Goal: Register for event/course

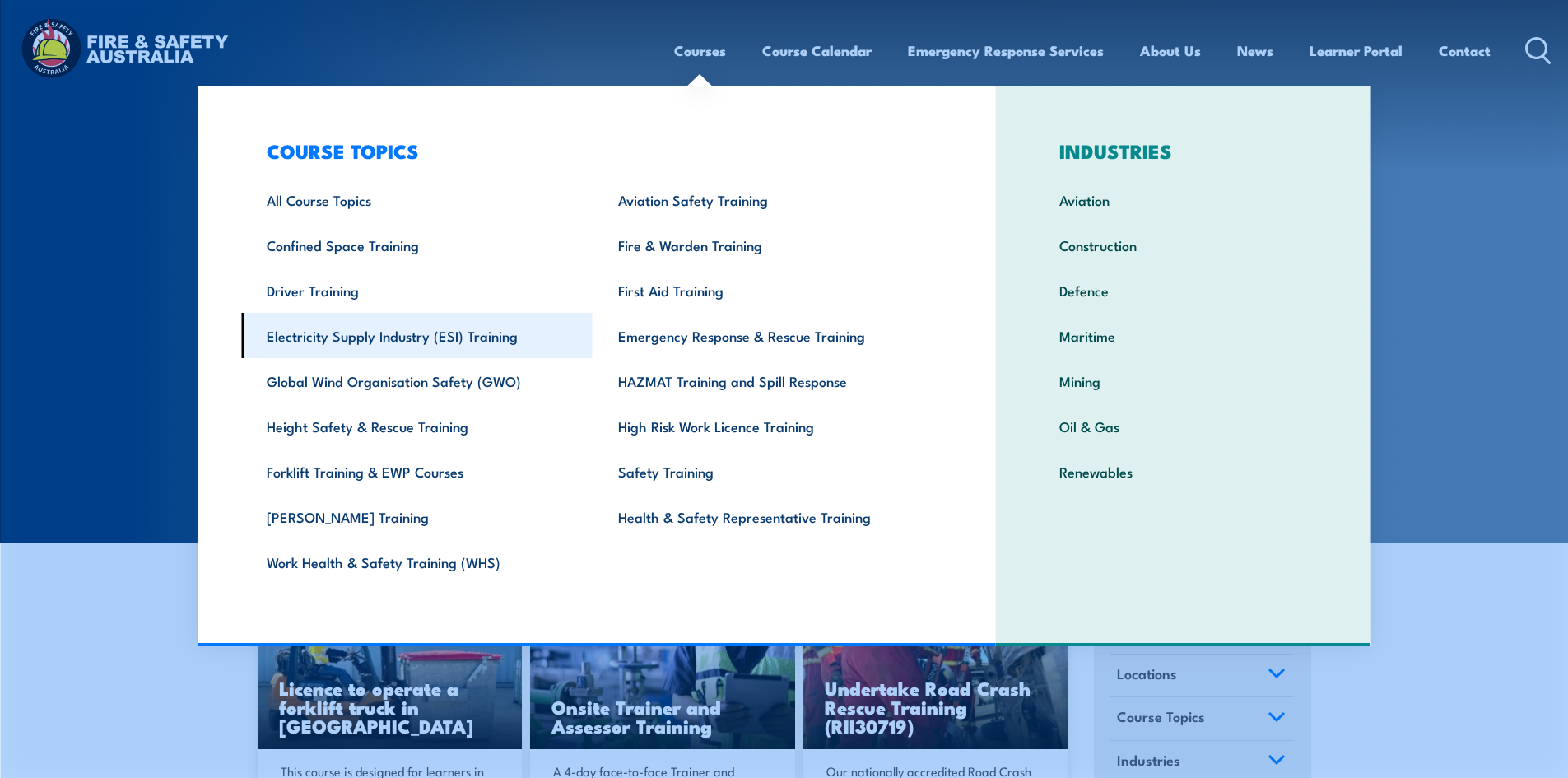
click at [406, 351] on link "Electricity Supply Industry (ESI) Training" at bounding box center [417, 336] width 352 height 45
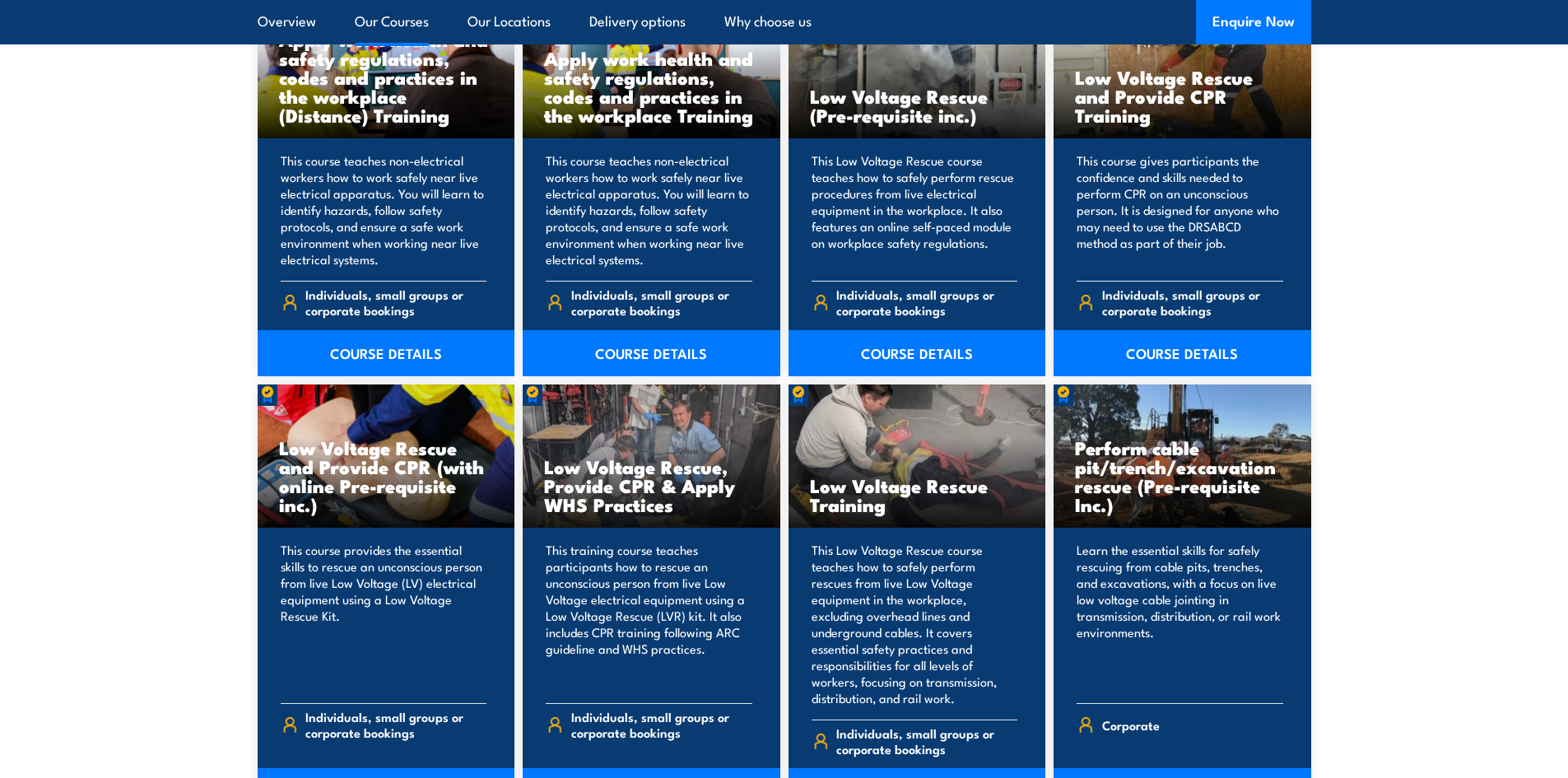
scroll to position [1399, 0]
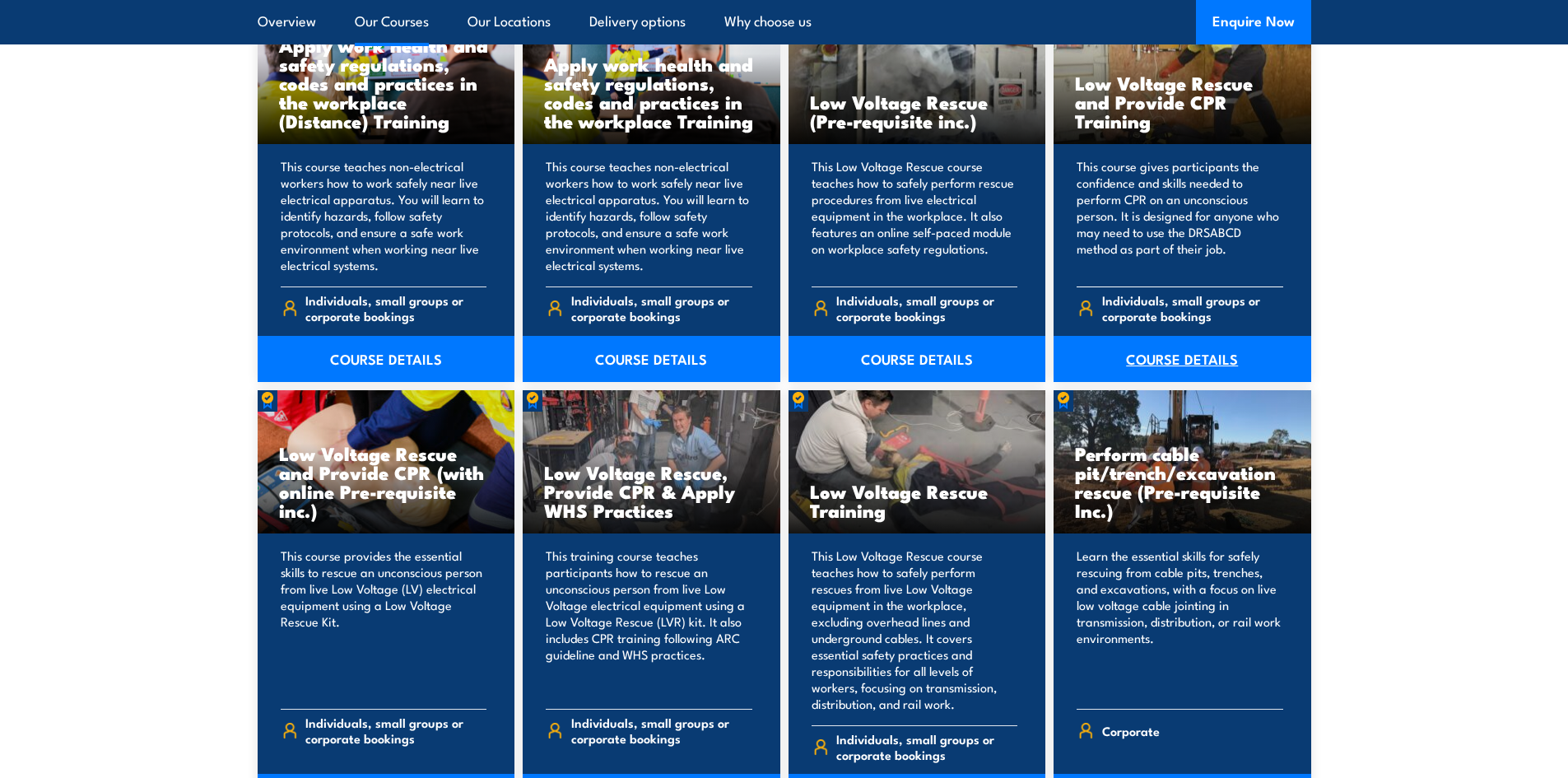
click at [1169, 369] on link "COURSE DETAILS" at bounding box center [1183, 358] width 258 height 46
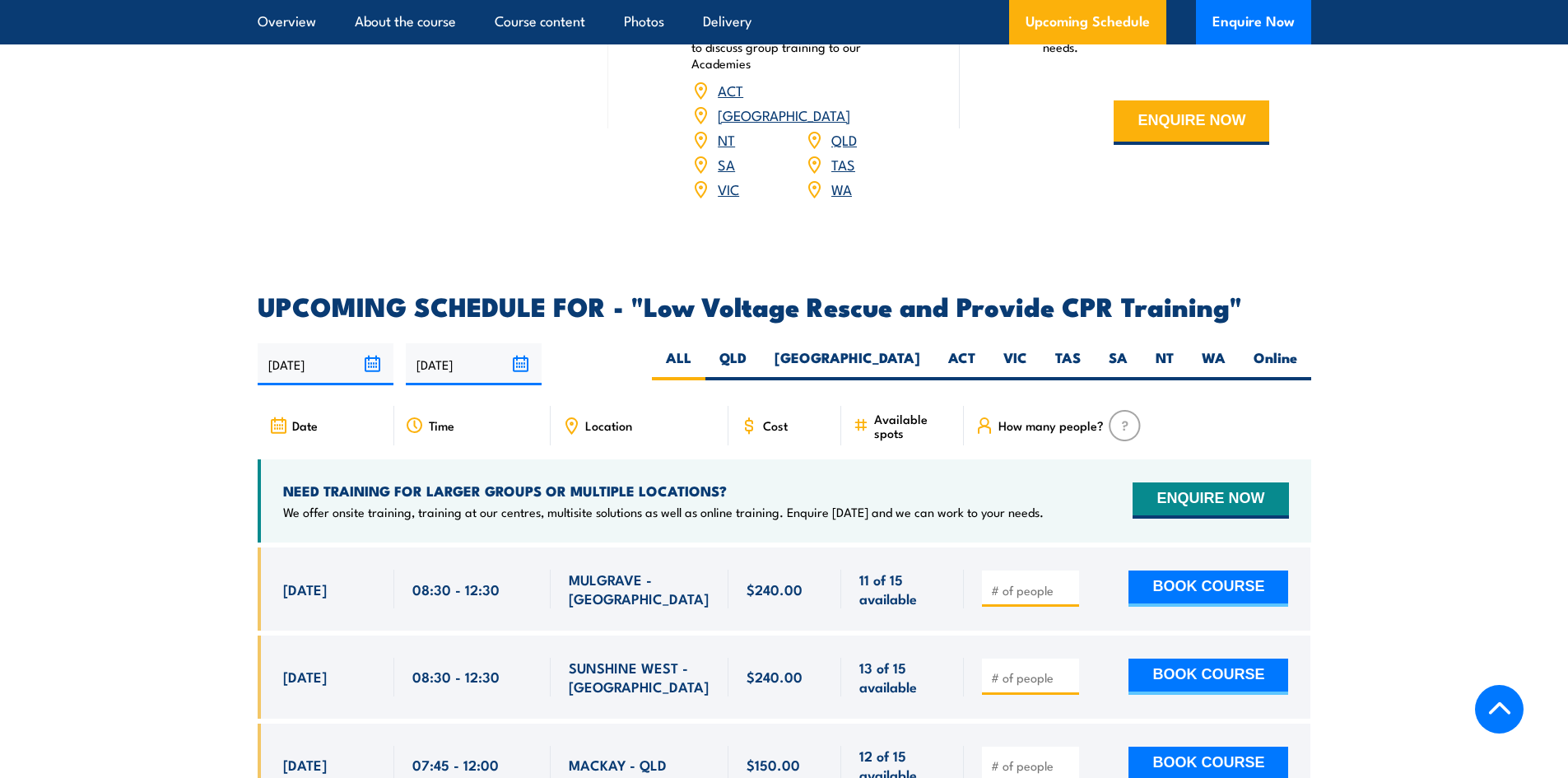
scroll to position [2882, 0]
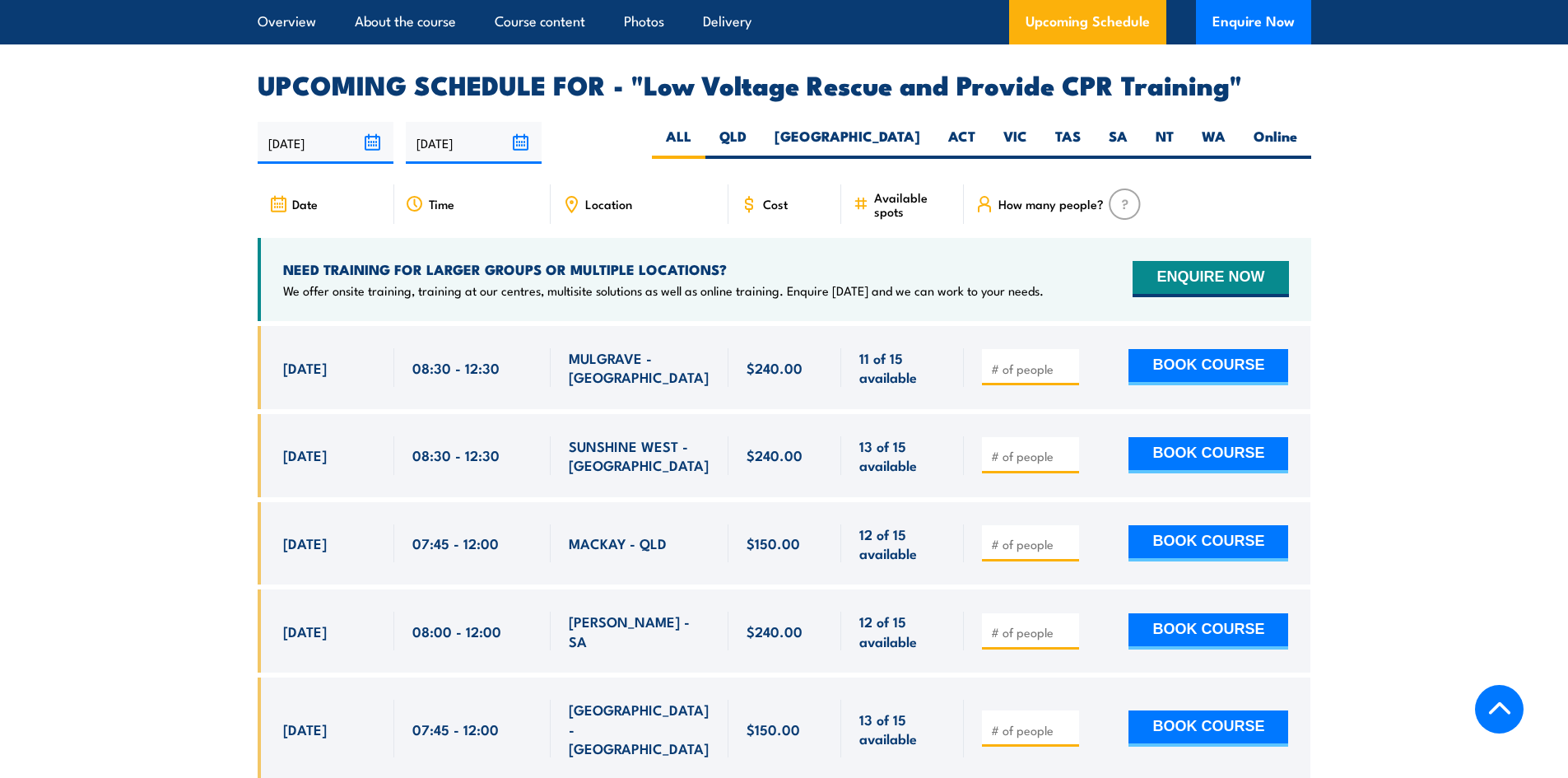
scroll to position [2799, 0]
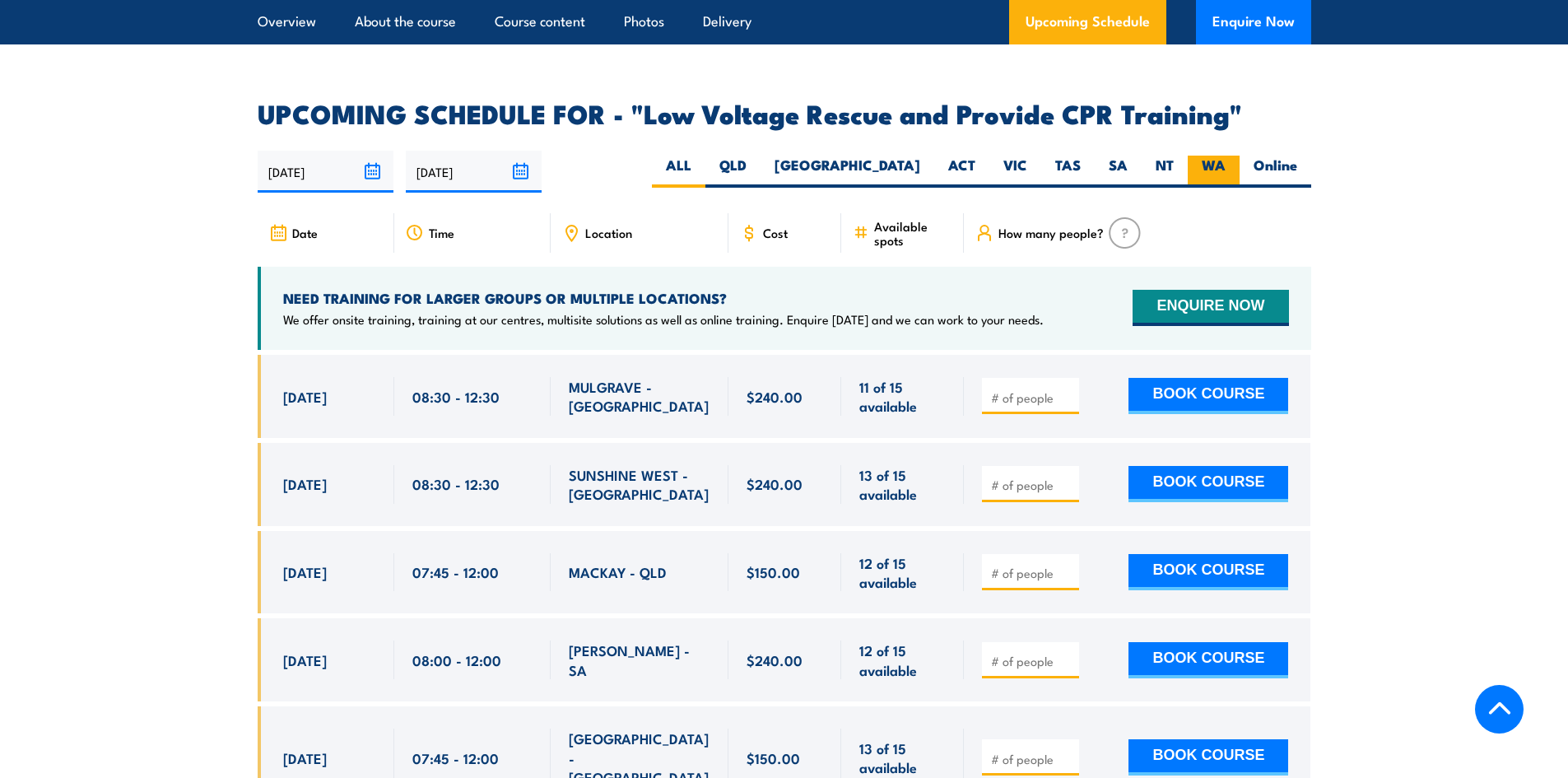
click at [1226, 156] on label "WA" at bounding box center [1213, 171] width 52 height 32
click at [1226, 156] on input "WA" at bounding box center [1231, 161] width 11 height 11
radio input "true"
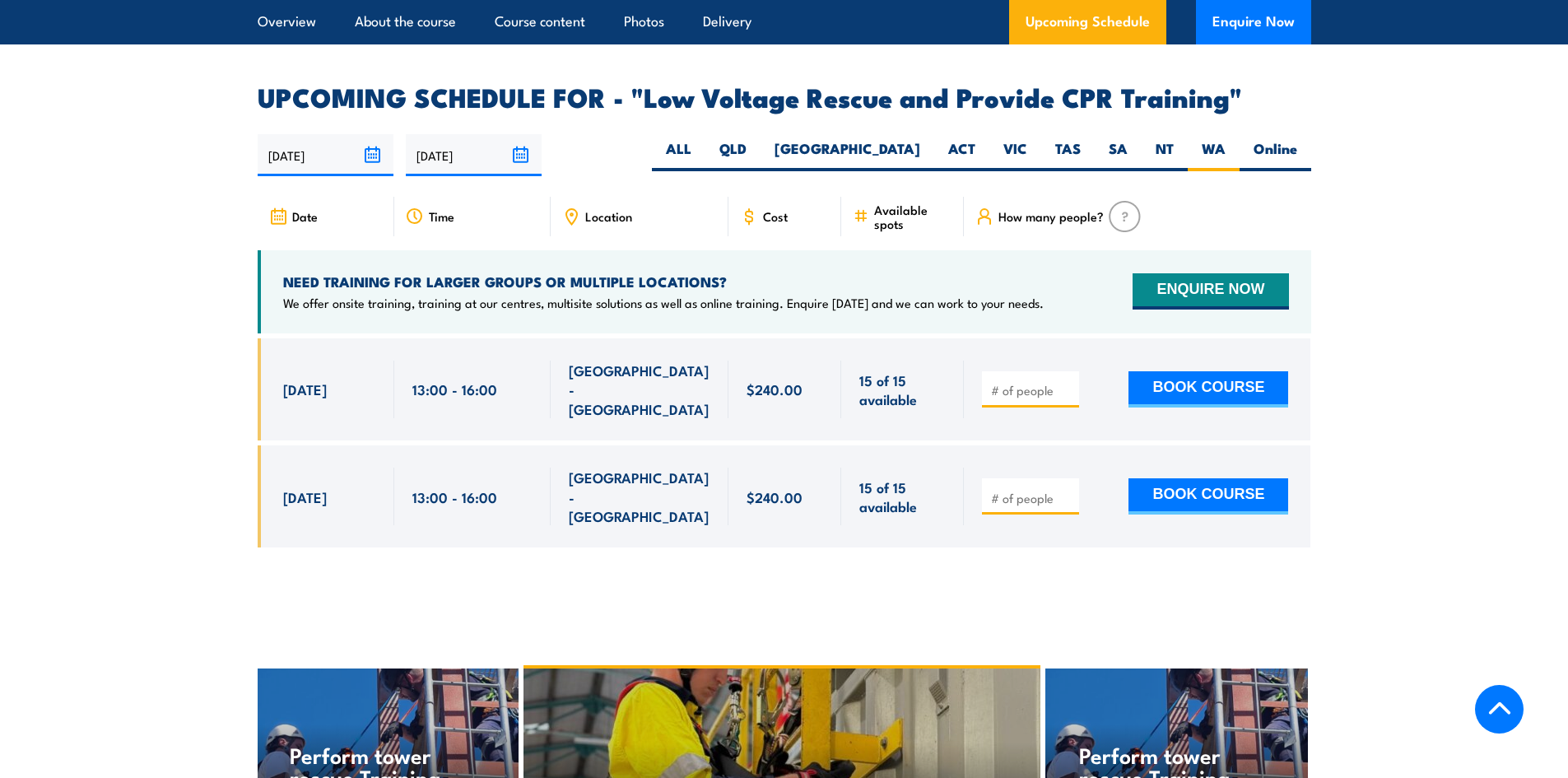
scroll to position [2852, 0]
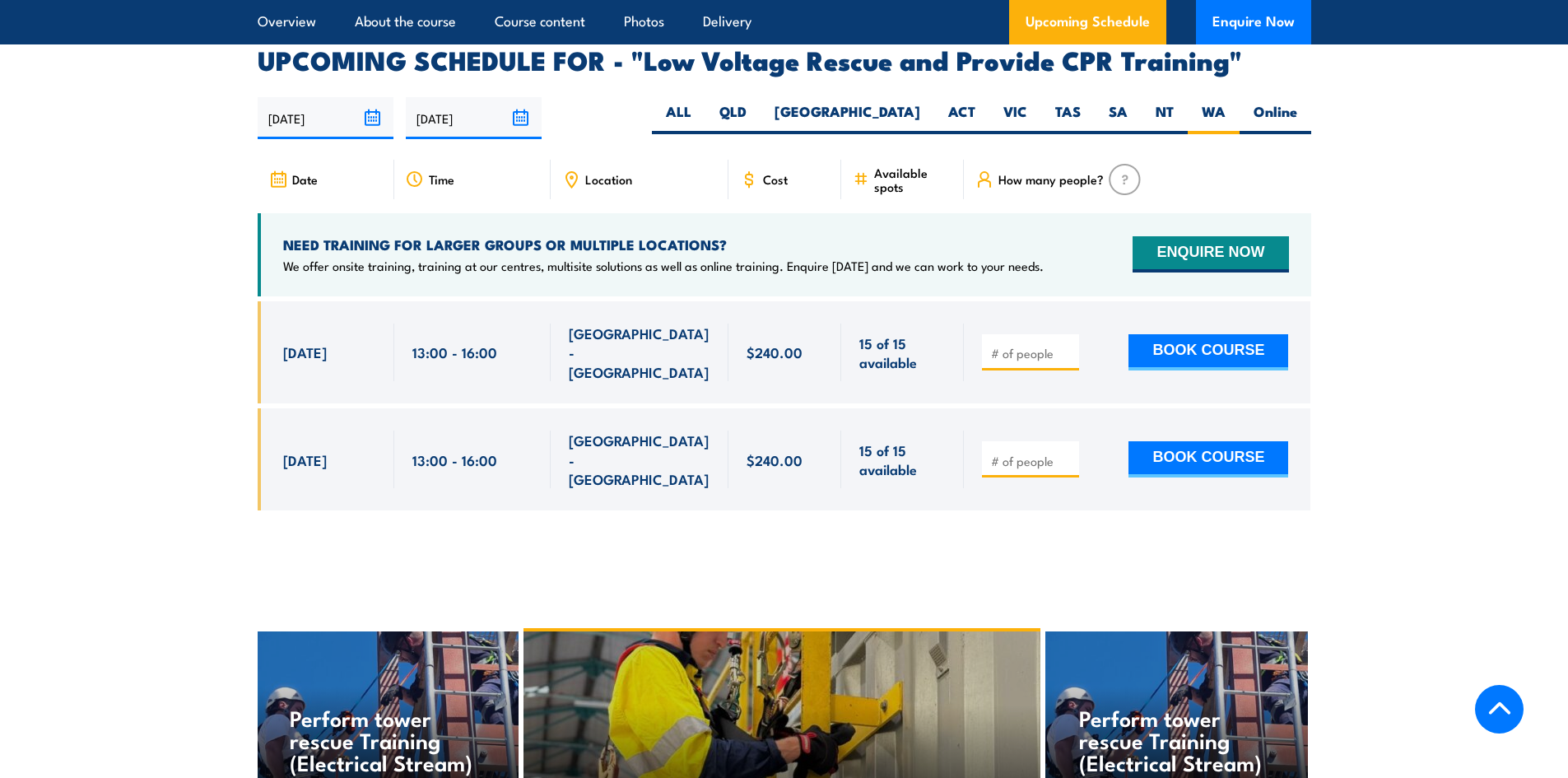
click at [114, 233] on section "UPCOMING SCHEDULE FOR - "Low Voltage Rescue and Provide CPR Training" [DATE] [D…" at bounding box center [784, 291] width 1568 height 487
click at [164, 218] on section "UPCOMING SCHEDULE FOR - "Low Voltage Rescue and Provide CPR Training" [DATE] [D…" at bounding box center [784, 291] width 1568 height 487
click at [164, 218] on section "UPCOMING SCHEDULE FOR - "Low Voltage Rescue and Provide CPR Training" 18/09/202…" at bounding box center [784, 291] width 1568 height 487
click at [198, 210] on section "UPCOMING SCHEDULE FOR - "Low Voltage Rescue and Provide CPR Training" 18/09/202…" at bounding box center [784, 291] width 1568 height 487
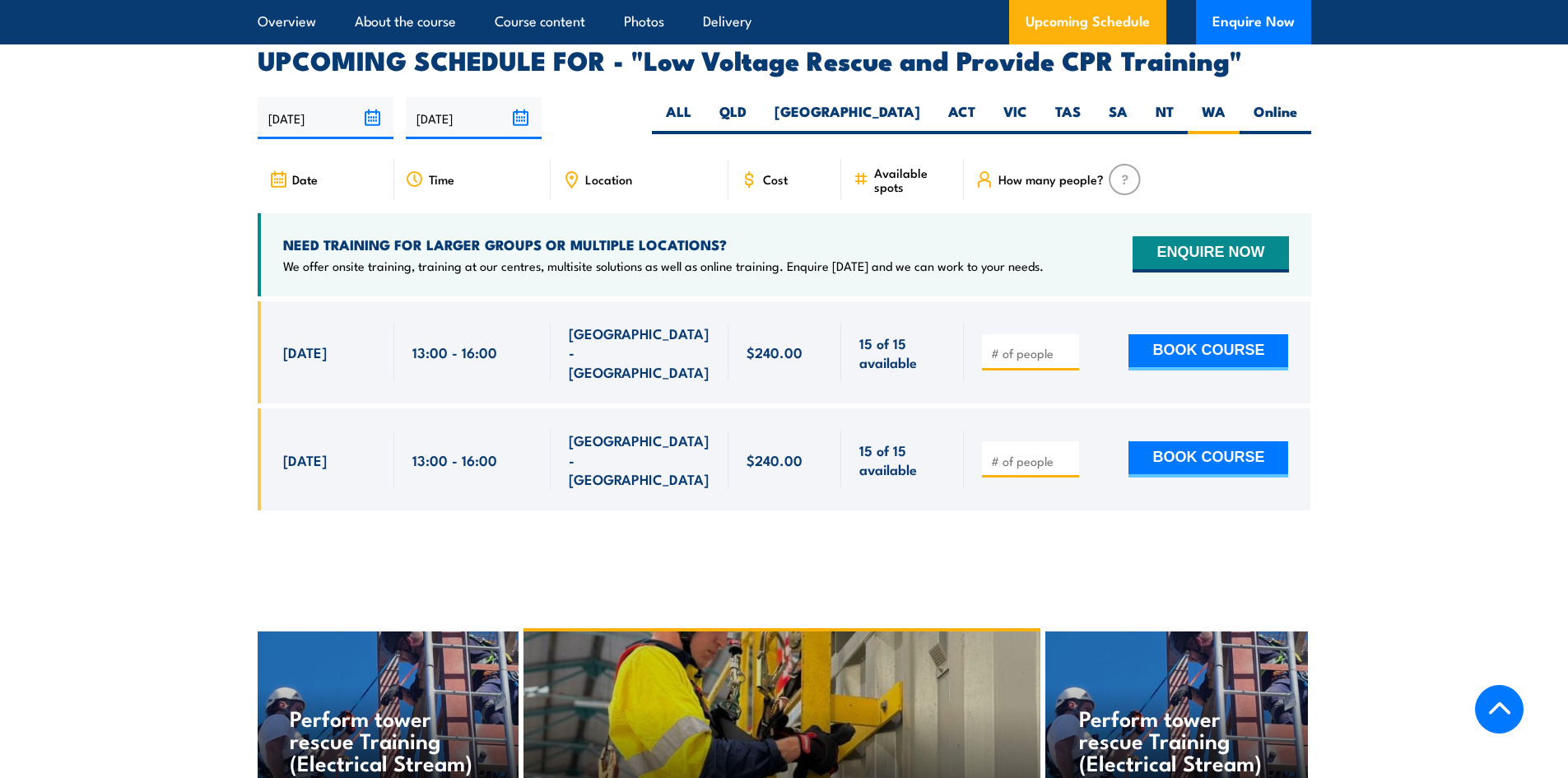
click at [198, 210] on section "UPCOMING SCHEDULE FOR - "Low Voltage Rescue and Provide CPR Training" 18/09/202…" at bounding box center [784, 291] width 1568 height 487
click at [190, 209] on section "UPCOMING SCHEDULE FOR - "Low Voltage Rescue and Provide CPR Training" 18/09/202…" at bounding box center [784, 291] width 1568 height 487
click at [197, 206] on section "UPCOMING SCHEDULE FOR - "Low Voltage Rescue and Provide CPR Training" 18/09/202…" at bounding box center [784, 291] width 1568 height 487
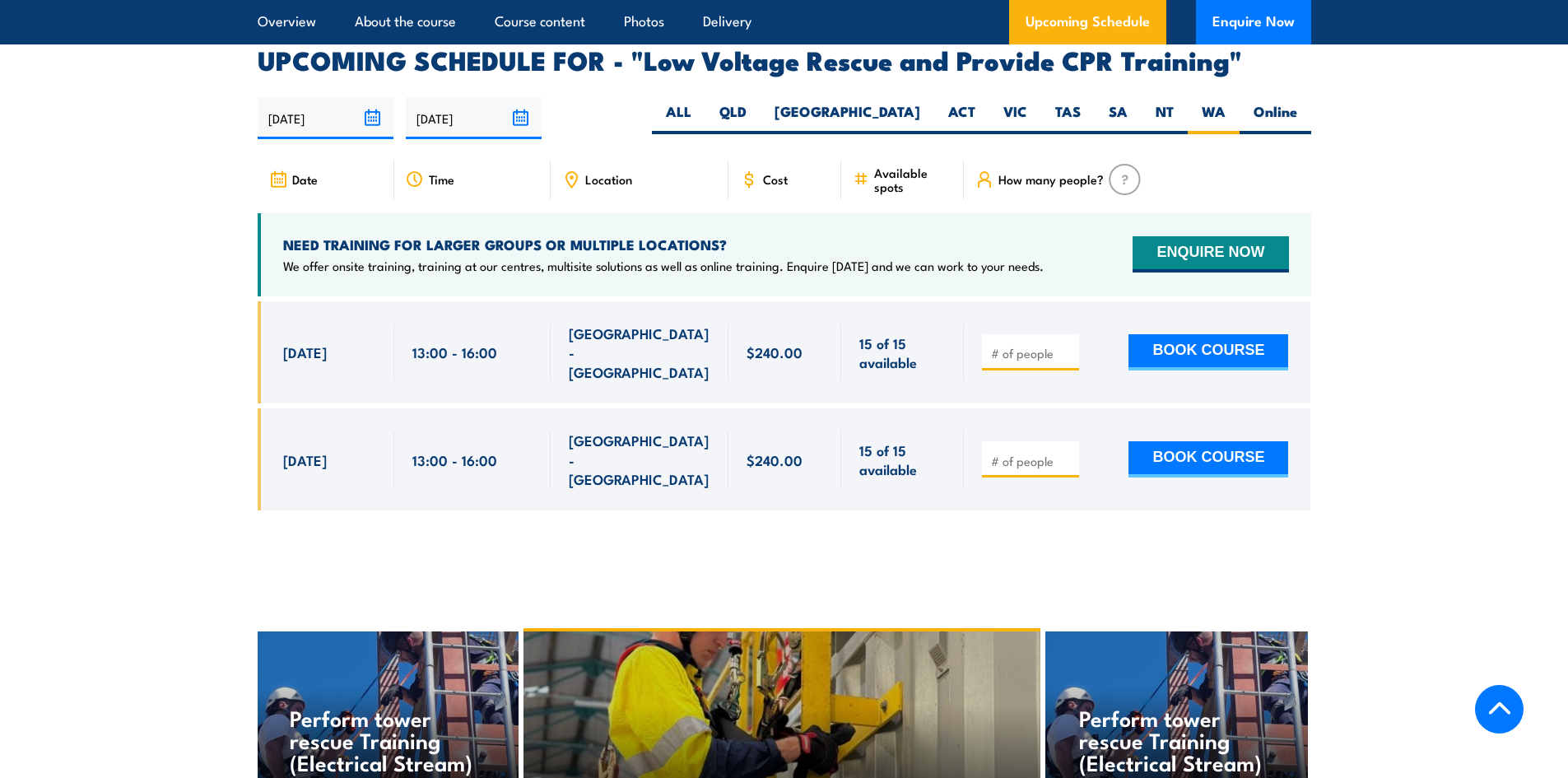
click at [197, 206] on section "UPCOMING SCHEDULE FOR - "Low Voltage Rescue and Provide CPR Training" 18/09/202…" at bounding box center [784, 291] width 1568 height 487
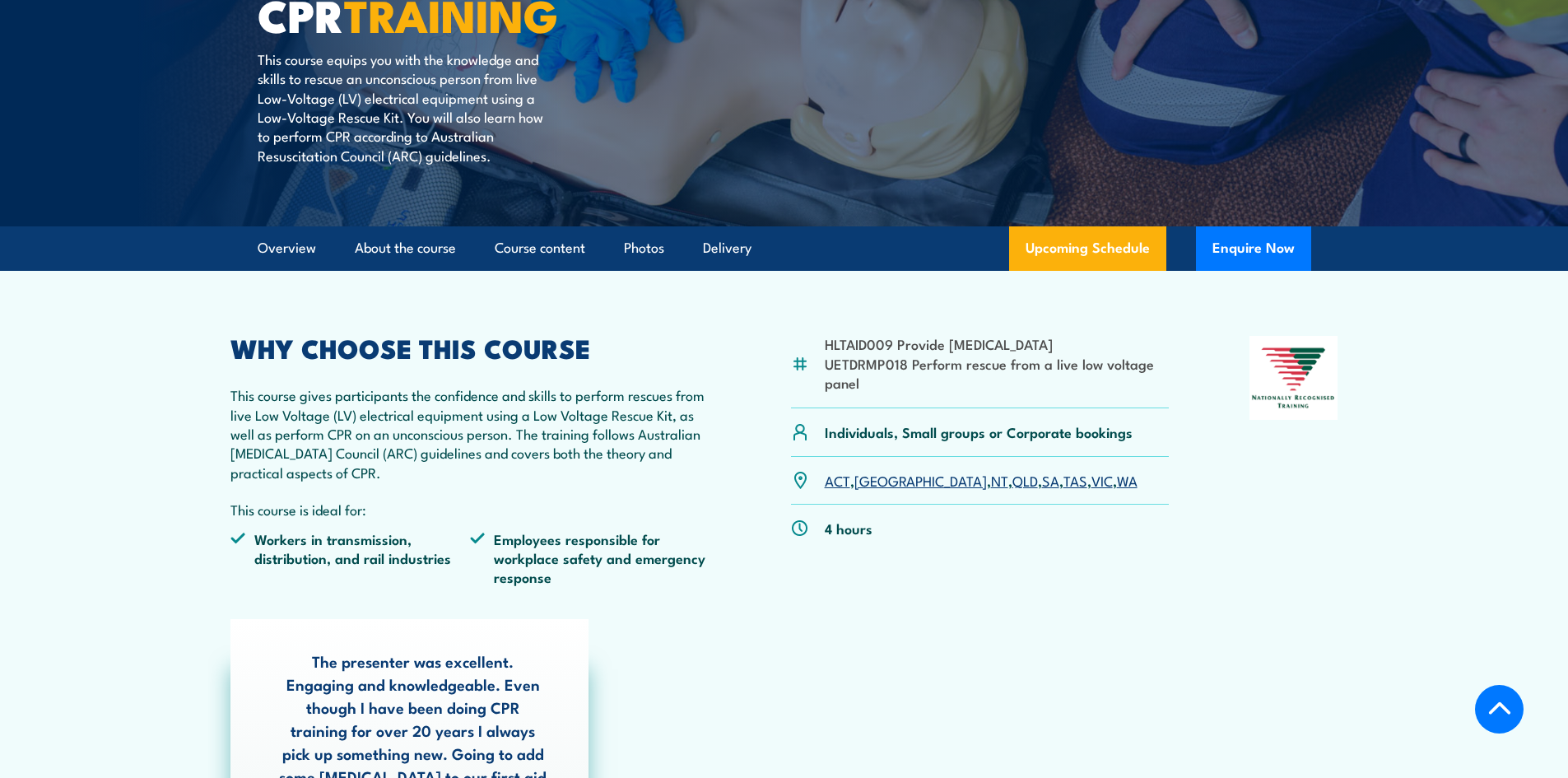
scroll to position [300, 0]
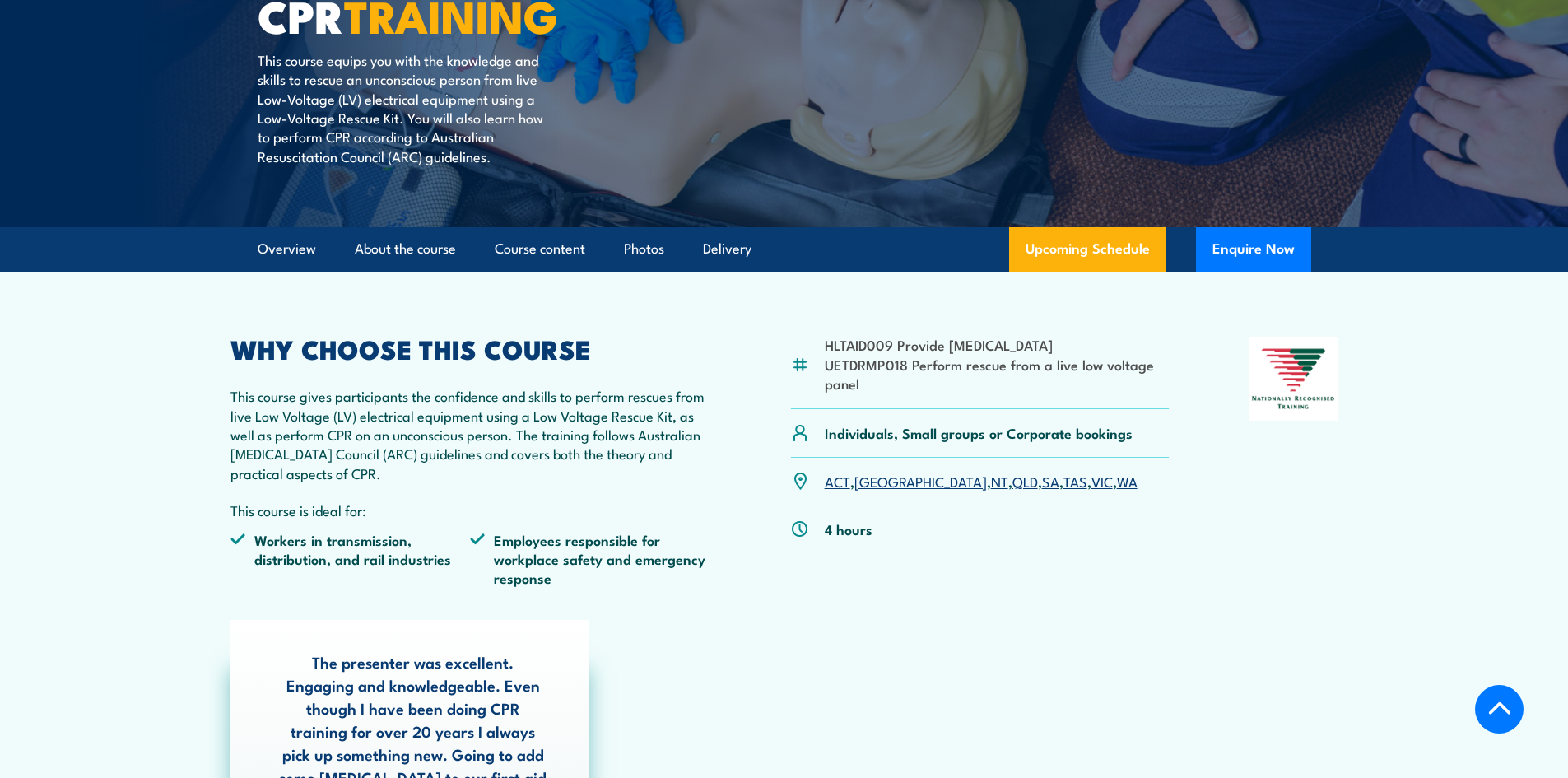
click at [176, 307] on section "HLTAID009 Provide Cardiopulmonary Resuscitation UETDRMP018 Perform rescue from …" at bounding box center [784, 581] width 1568 height 618
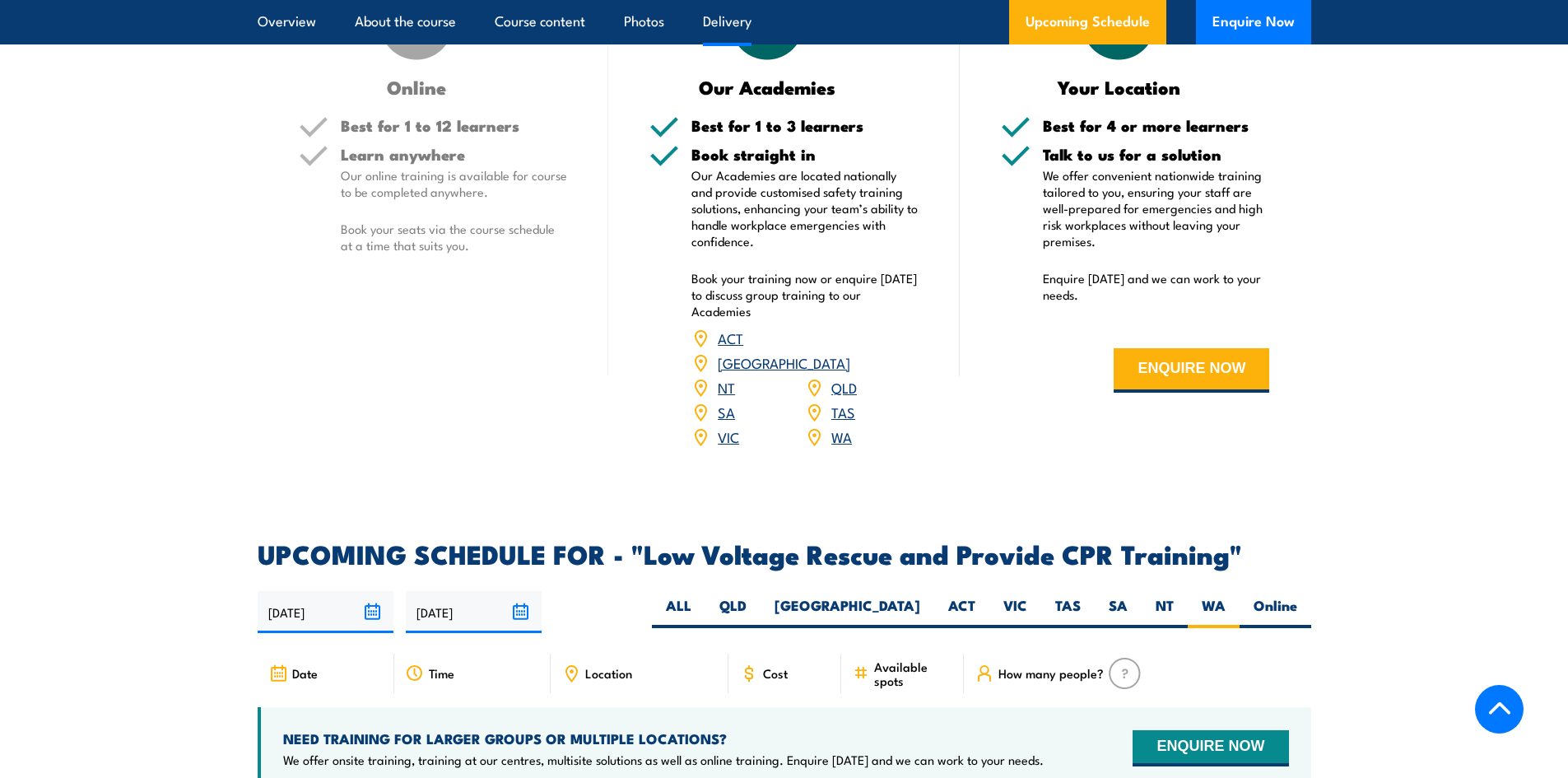
click at [179, 300] on section "DELIVERY OPTIONS Delivery options to suit businesses of all sizes. Online Best …" at bounding box center [784, 176] width 1568 height 587
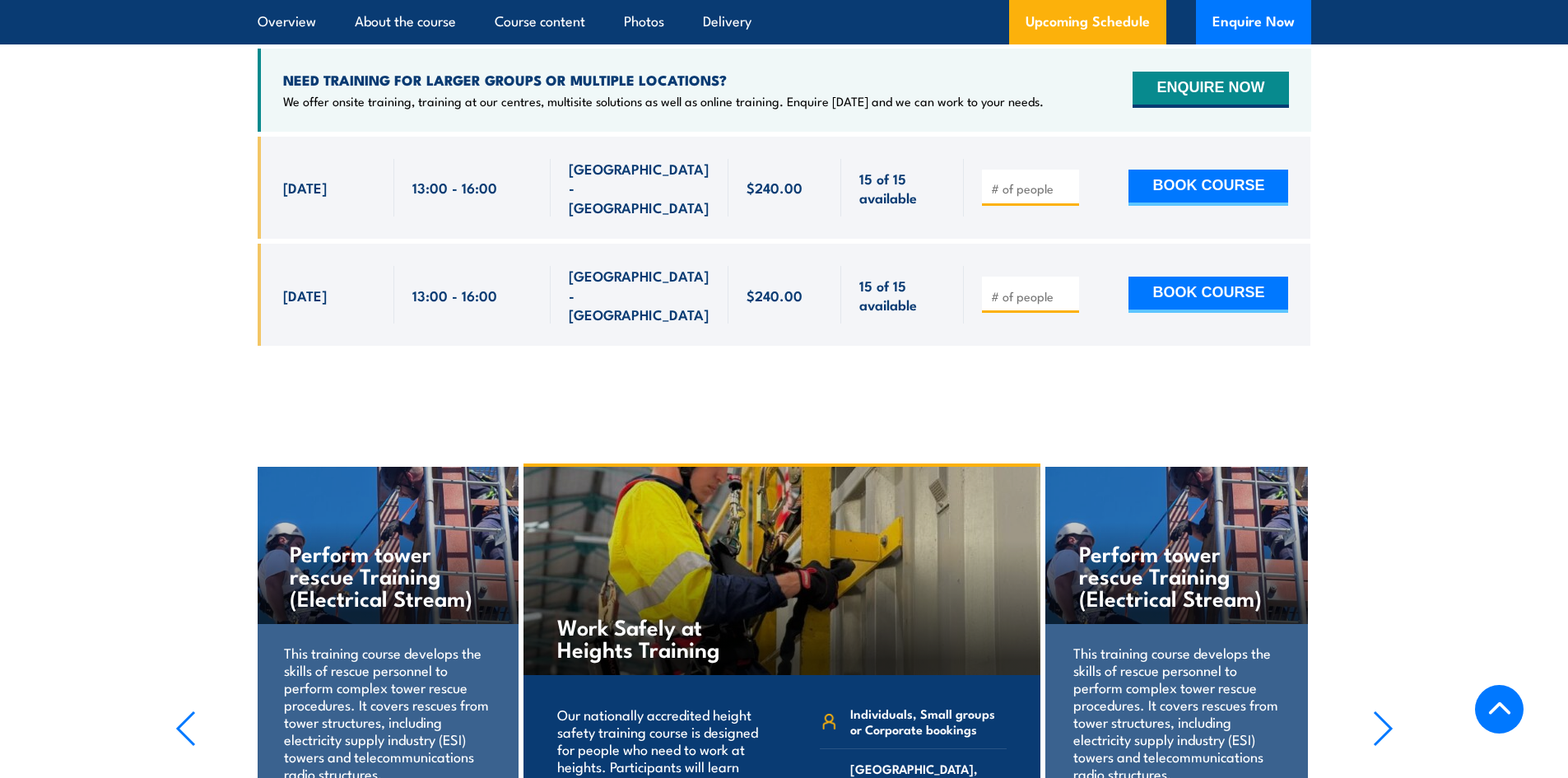
click at [188, 273] on section "UPCOMING SCHEDULE FOR - "Low Voltage Rescue and Provide CPR Training" 18/09/202…" at bounding box center [784, 126] width 1568 height 487
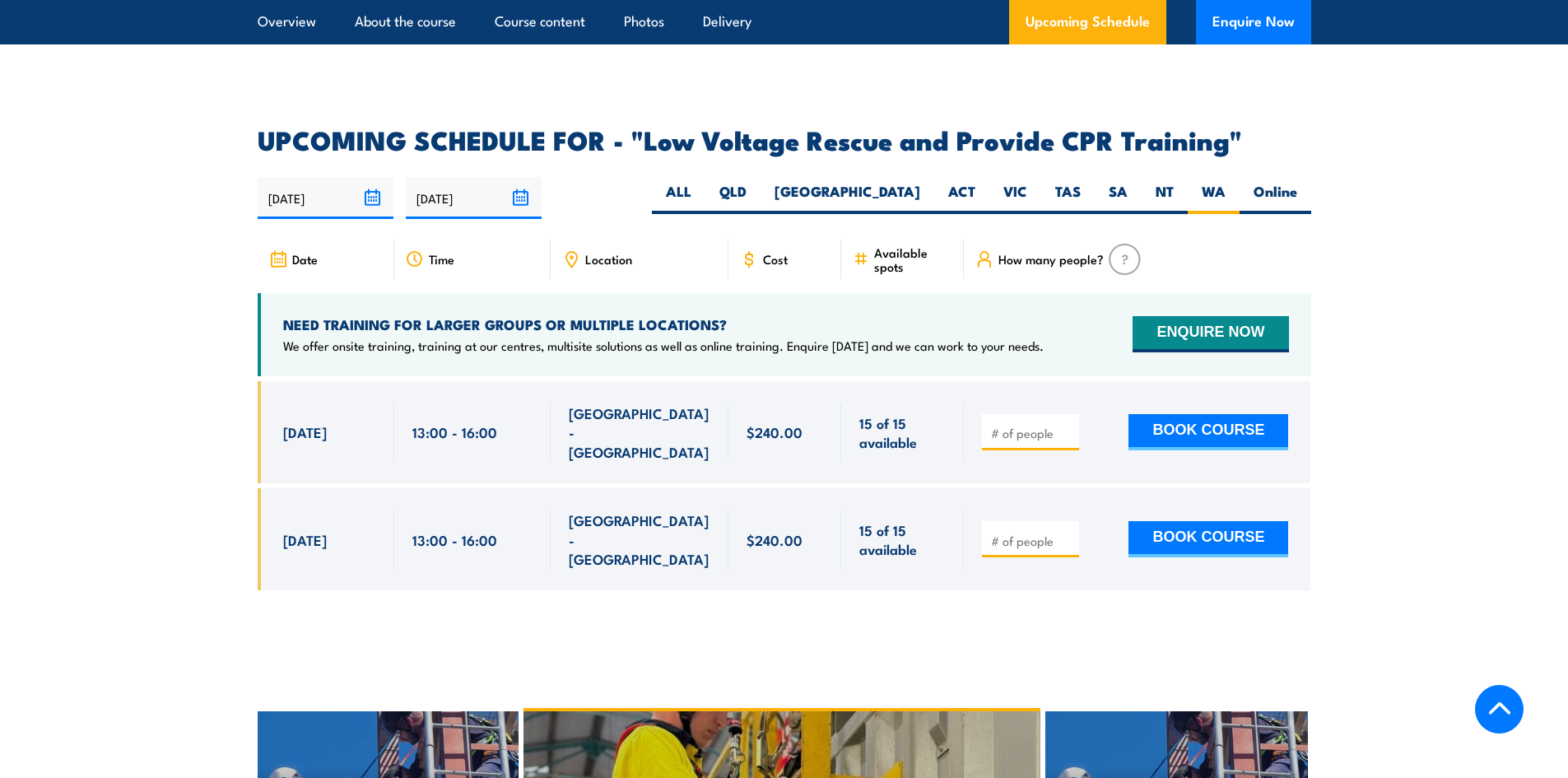
scroll to position [2770, 0]
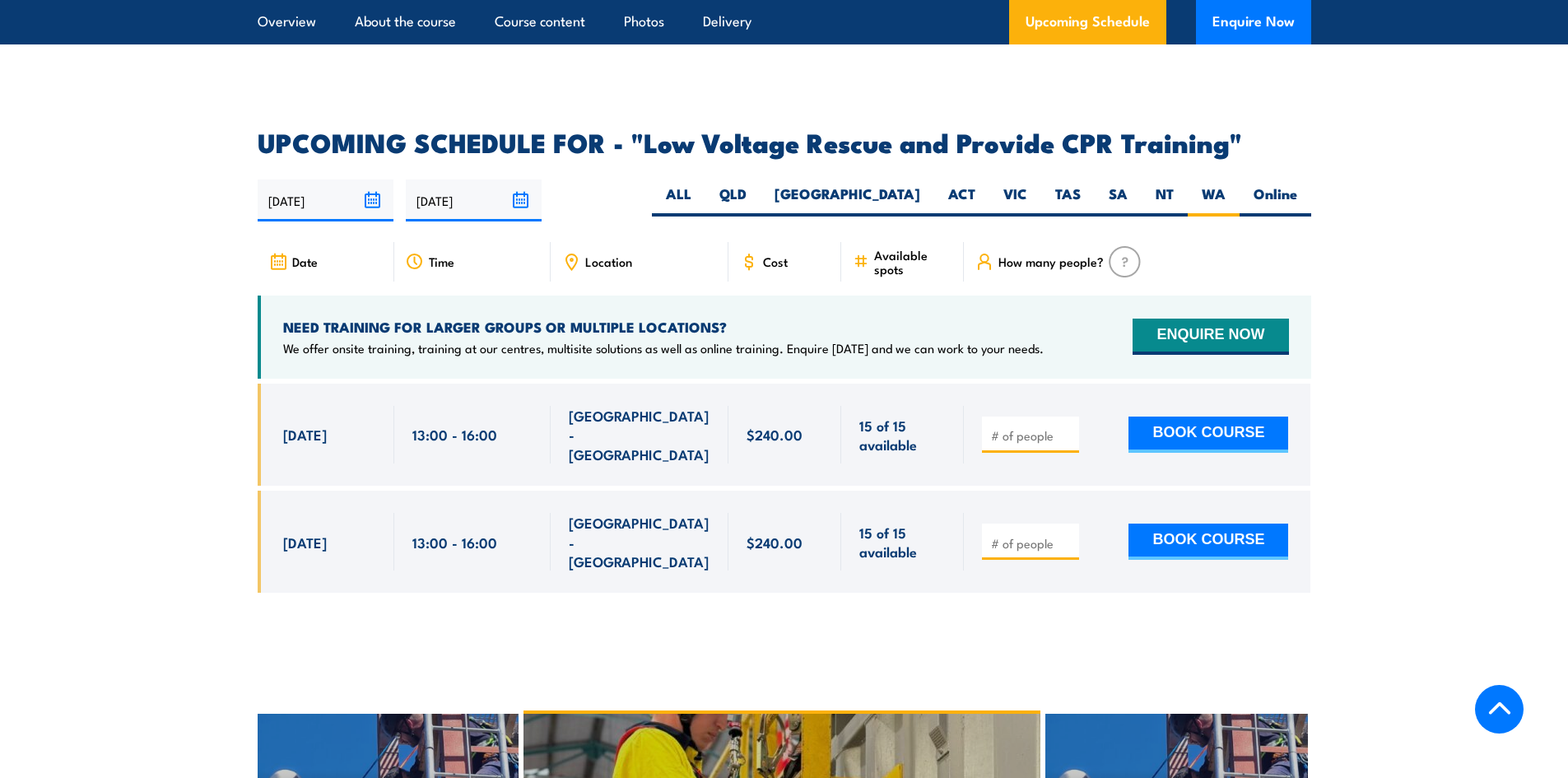
click at [193, 302] on section "UPCOMING SCHEDULE FOR - "Low Voltage Rescue and Provide CPR Training" 18/09/202…" at bounding box center [784, 373] width 1568 height 487
click at [203, 280] on section "UPCOMING SCHEDULE FOR - "Low Voltage Rescue and Provide CPR Training" 18/09/202…" at bounding box center [784, 373] width 1568 height 487
click at [192, 226] on section "UPCOMING SCHEDULE FOR - "Low Voltage Rescue and Provide CPR Training" 18/09/202…" at bounding box center [784, 373] width 1568 height 487
